Goal: Check status: Check status

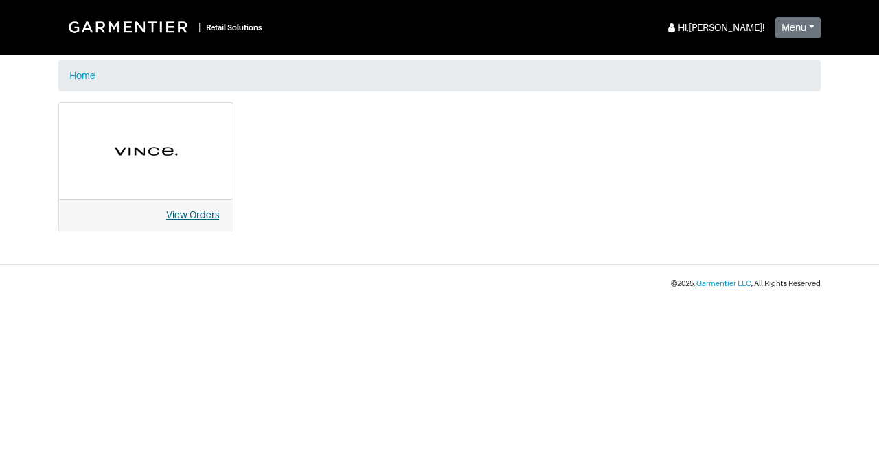
click at [195, 218] on link "View Orders" at bounding box center [192, 214] width 53 height 11
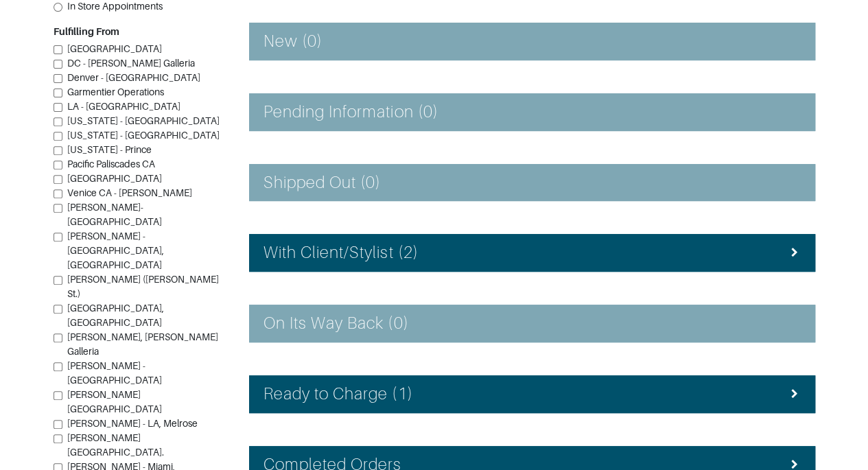
scroll to position [227, 0]
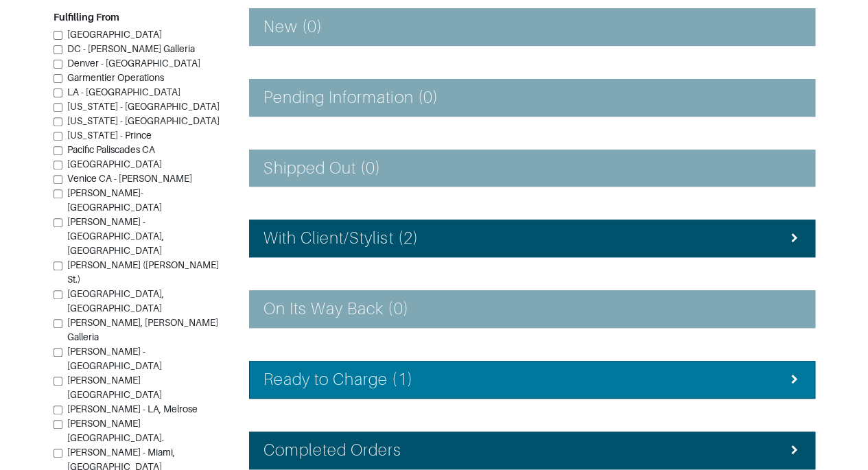
click at [754, 373] on div "Ready to Charge (1)" at bounding box center [532, 380] width 537 height 20
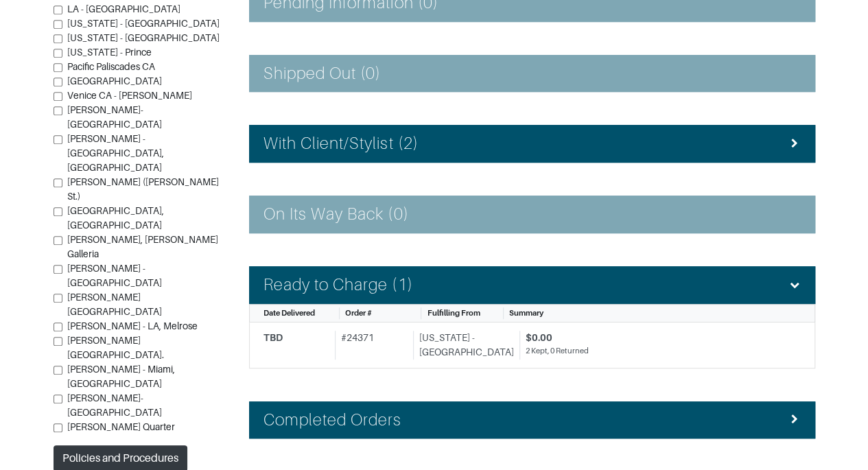
scroll to position [323, 0]
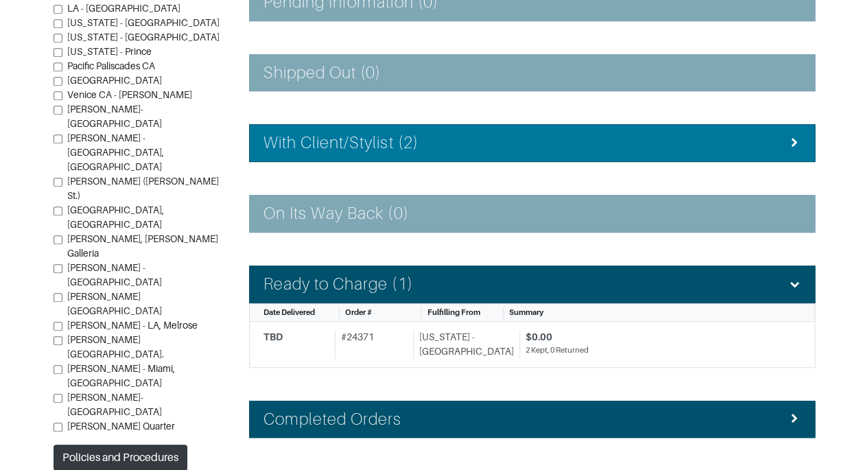
click at [731, 143] on div "With Client/Stylist (2)" at bounding box center [532, 143] width 537 height 20
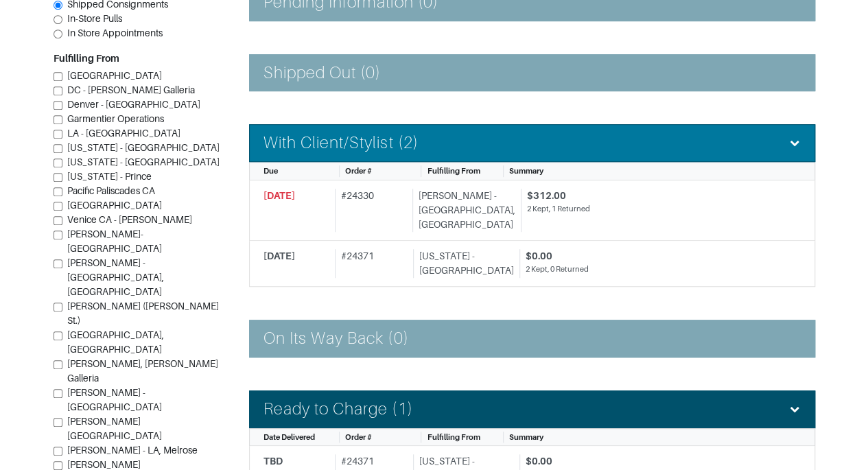
click at [731, 143] on div "With Client/Stylist (2)" at bounding box center [532, 143] width 537 height 20
